Goal: Task Accomplishment & Management: Manage account settings

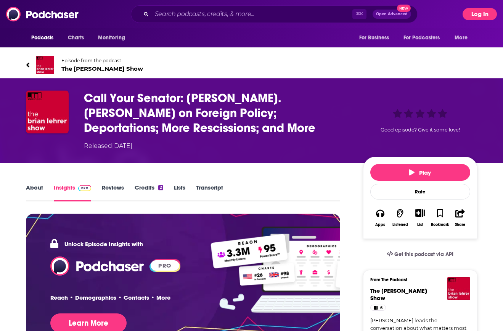
click at [479, 11] on button "Log In" at bounding box center [480, 14] width 34 height 12
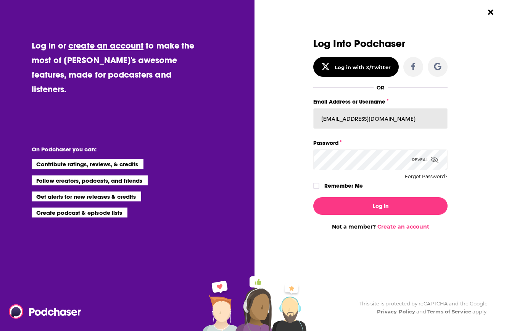
click at [332, 123] on input "mmunsil@tuskstrategies.com" at bounding box center [380, 118] width 134 height 21
type input "x"
type input "cgoldstein@tuskstrategies.com"
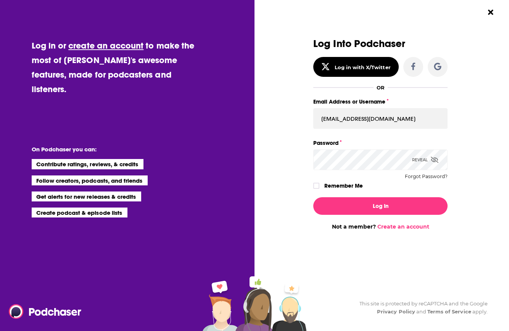
click at [345, 186] on label "Remember Me" at bounding box center [343, 186] width 39 height 10
click at [319, 189] on input "rememberMe" at bounding box center [316, 189] width 5 height 0
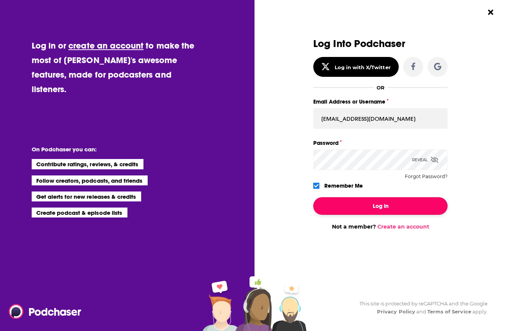
click at [361, 203] on button "Log In" at bounding box center [380, 206] width 134 height 18
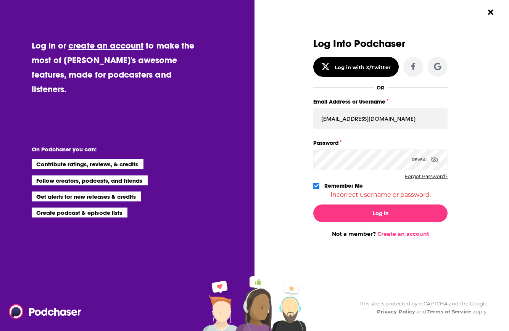
click at [430, 174] on button "Forgot Password?" at bounding box center [426, 176] width 43 height 5
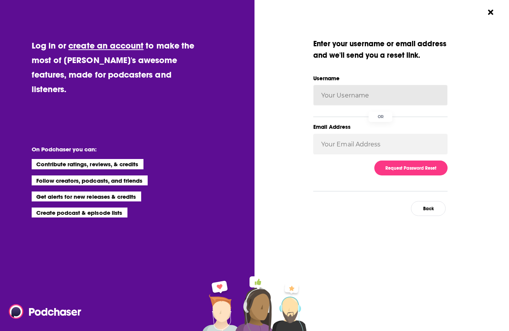
click at [339, 94] on input "Username" at bounding box center [380, 95] width 134 height 21
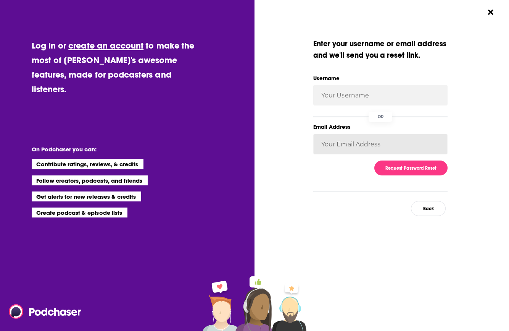
click at [329, 143] on input "Email Address" at bounding box center [380, 144] width 134 height 21
click at [354, 146] on input "Email Address" at bounding box center [380, 144] width 134 height 21
type input "cgoldstein@tuskstrategies.com"
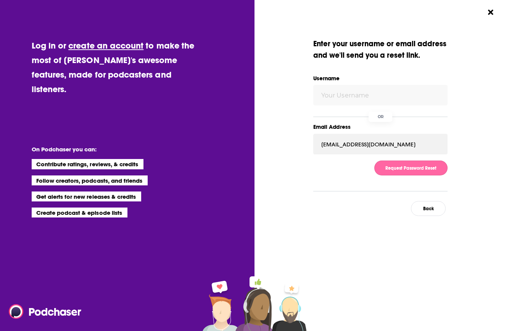
click at [418, 167] on button "Request Password Reset" at bounding box center [410, 167] width 73 height 15
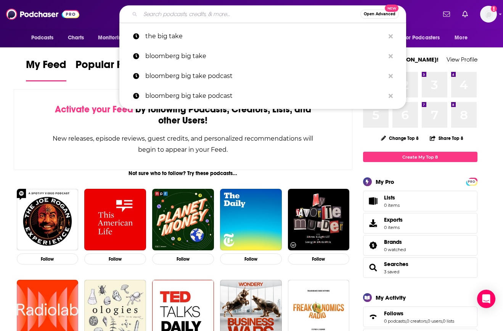
click at [221, 15] on input "Search podcasts, credits, & more..." at bounding box center [250, 14] width 220 height 12
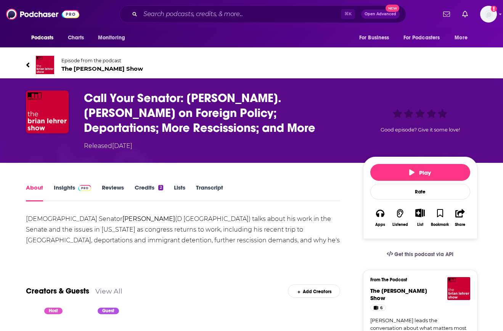
click at [73, 187] on link "Insights" at bounding box center [73, 193] width 38 height 18
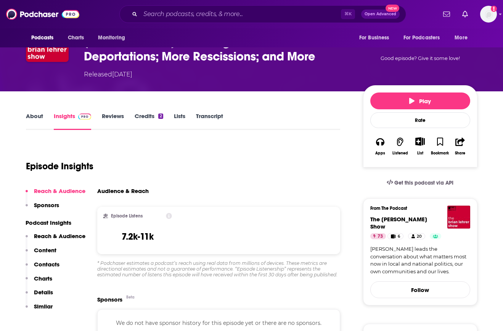
scroll to position [74, 0]
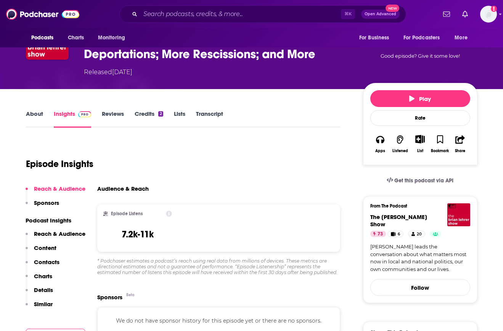
click at [210, 116] on link "Transcript" at bounding box center [209, 119] width 27 height 18
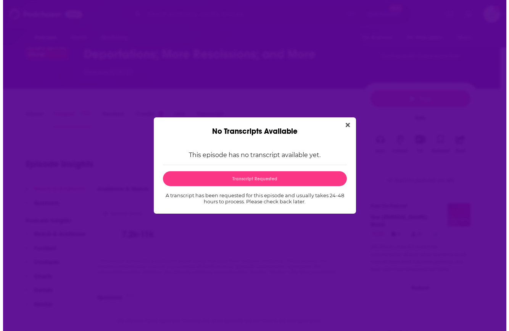
scroll to position [0, 0]
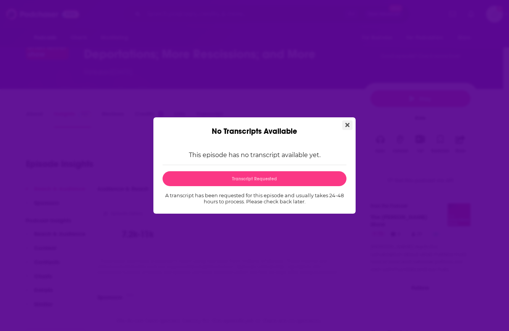
click at [350, 124] on button "Close" at bounding box center [347, 125] width 10 height 10
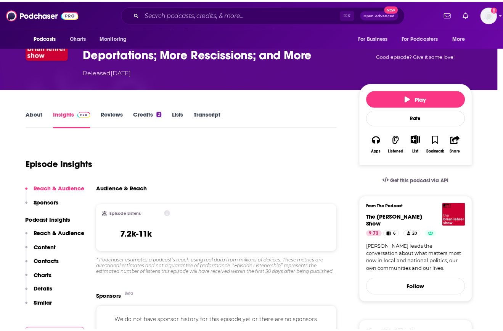
scroll to position [74, 0]
